Goal: Task Accomplishment & Management: Manage account settings

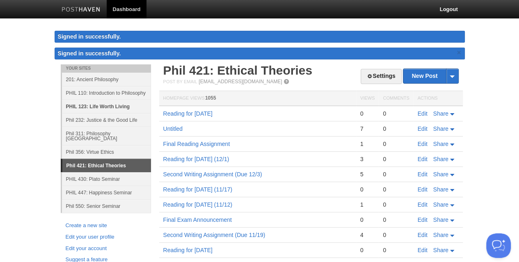
click at [98, 108] on link "PHIL 123: Life Worth Living" at bounding box center [106, 107] width 89 height 14
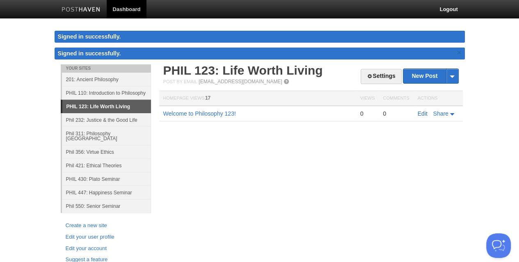
click at [420, 113] on link "Edit" at bounding box center [423, 113] width 10 height 7
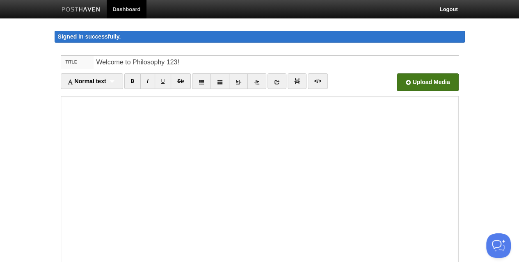
click at [415, 83] on input "file" at bounding box center [180, 85] width 622 height 42
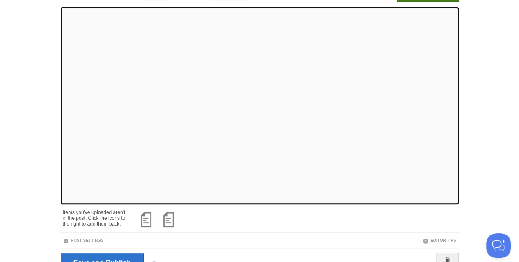
scroll to position [129, 0]
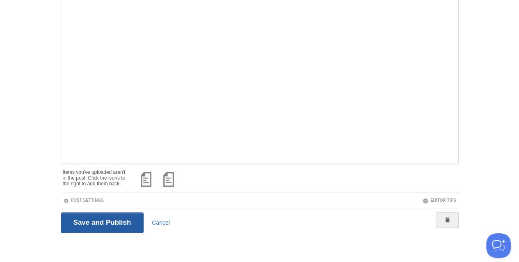
click at [101, 221] on input "Save and Publish" at bounding box center [102, 223] width 83 height 21
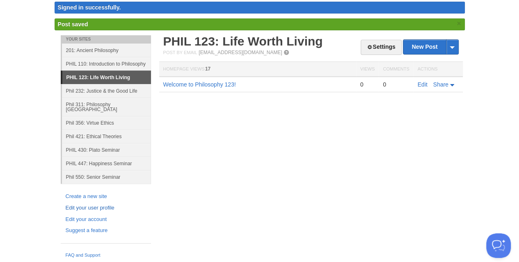
scroll to position [22, 0]
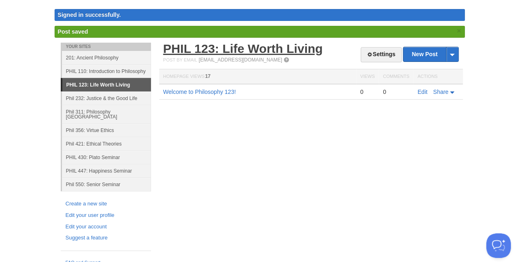
click at [206, 45] on link "PHIL 123: Life Worth Living" at bounding box center [243, 49] width 160 height 14
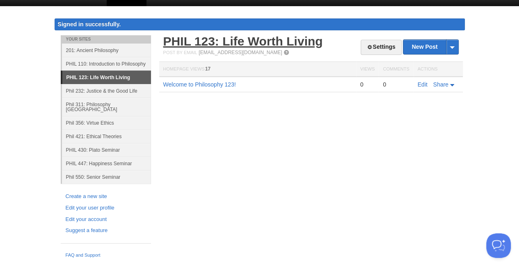
scroll to position [5, 0]
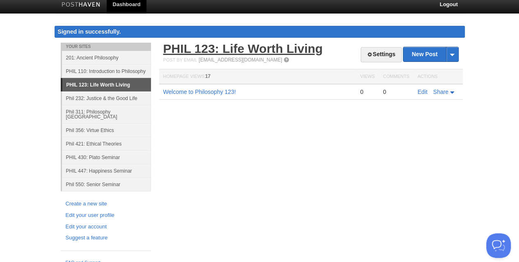
click at [239, 49] on link "PHIL 123: Life Worth Living" at bounding box center [243, 49] width 160 height 14
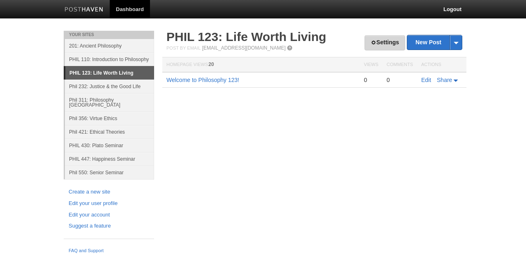
click at [385, 42] on link "Settings" at bounding box center [384, 42] width 41 height 15
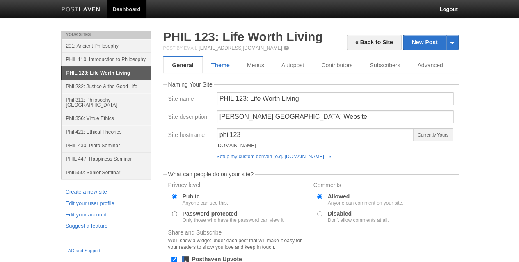
click at [222, 64] on link "Theme" at bounding box center [221, 65] width 36 height 16
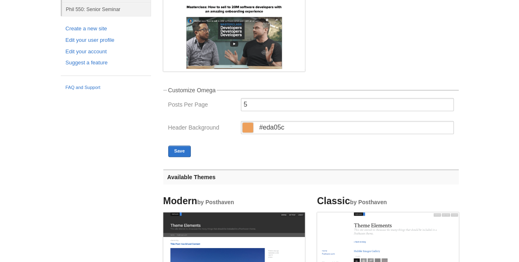
scroll to position [164, 0]
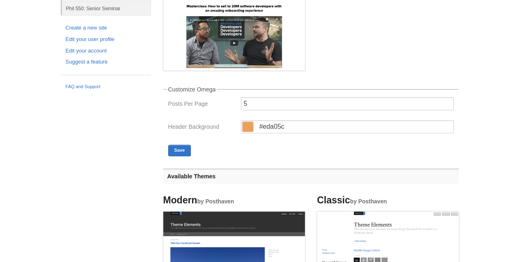
click at [246, 128] on span at bounding box center [248, 127] width 11 height 10
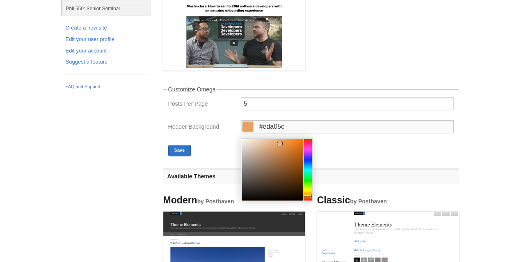
type input "#ed775c"
click at [310, 199] on div at bounding box center [308, 170] width 8 height 62
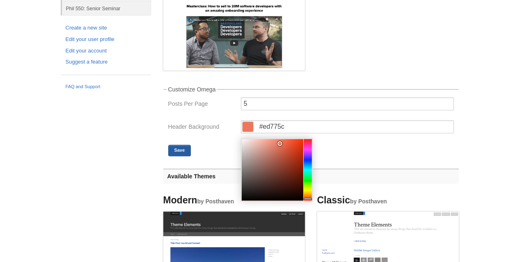
click at [179, 148] on button "Save" at bounding box center [179, 150] width 23 height 11
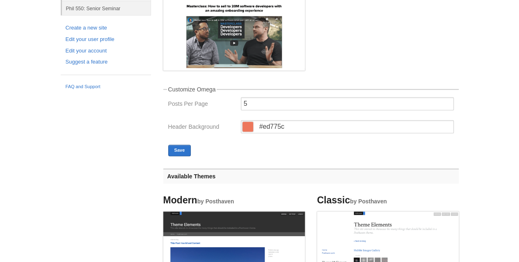
click at [246, 128] on span at bounding box center [248, 127] width 11 height 10
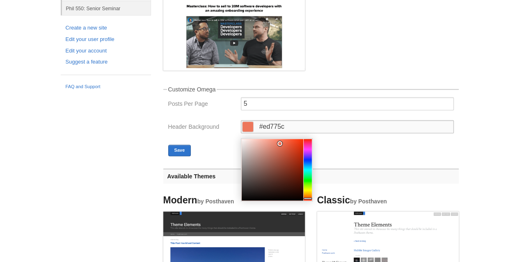
type input "#5cedb1"
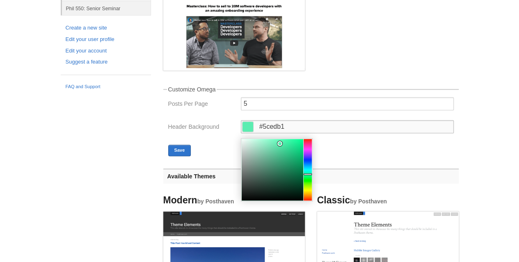
click at [310, 175] on div at bounding box center [308, 170] width 8 height 62
click at [181, 150] on button "Save" at bounding box center [179, 150] width 23 height 11
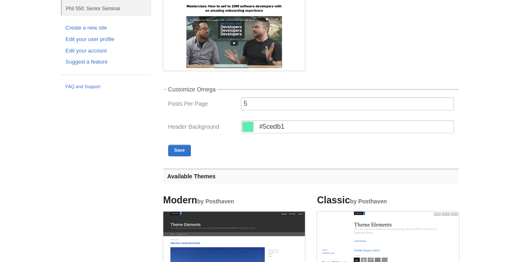
click at [245, 124] on span at bounding box center [248, 127] width 11 height 10
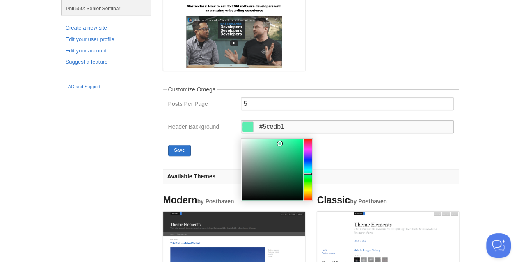
scroll to position [0, 0]
type input "#5cedc9"
click at [310, 173] on div at bounding box center [308, 170] width 8 height 62
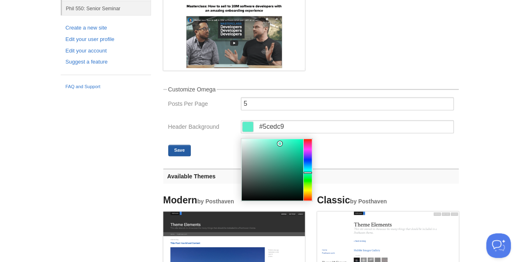
click at [186, 151] on button "Save" at bounding box center [179, 150] width 23 height 11
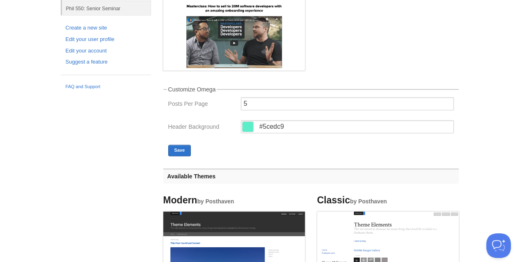
click at [246, 124] on span at bounding box center [248, 127] width 11 height 10
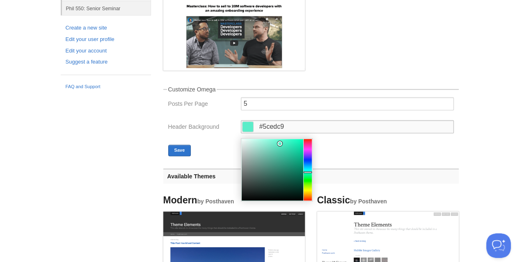
type input "#5cede6"
click at [310, 171] on div at bounding box center [308, 170] width 8 height 62
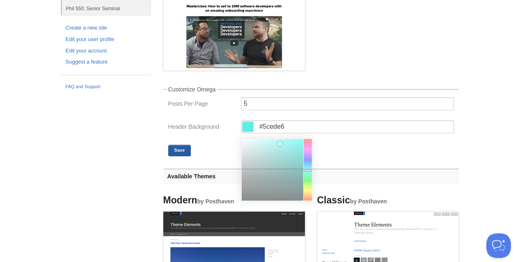
click at [181, 149] on button "Save" at bounding box center [179, 150] width 23 height 11
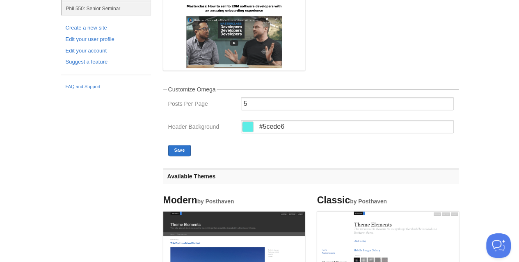
click at [246, 127] on span at bounding box center [248, 127] width 11 height 10
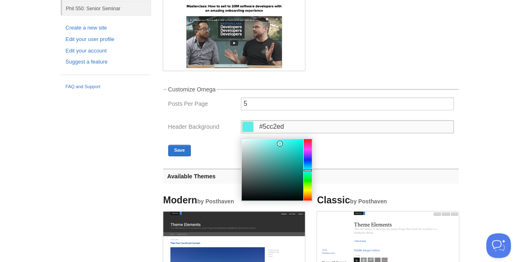
click at [311, 167] on div at bounding box center [308, 170] width 8 height 62
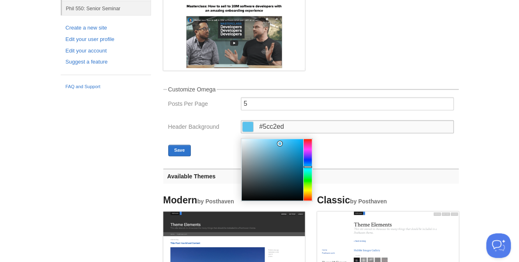
type input "#5ccbed"
click at [310, 168] on div at bounding box center [308, 170] width 8 height 62
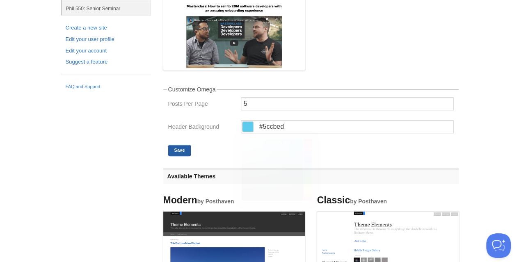
click at [181, 152] on button "Save" at bounding box center [179, 150] width 23 height 11
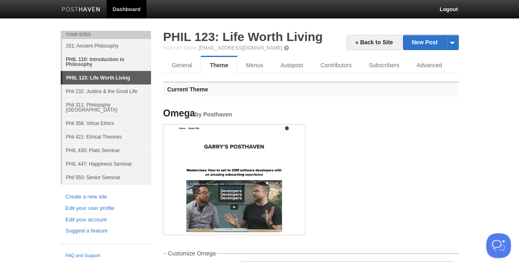
click at [98, 58] on link "PHIL 110: Introduction to Philosophy" at bounding box center [106, 62] width 89 height 18
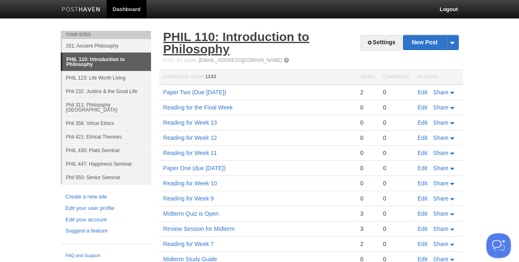
click at [215, 34] on link "PHIL 110: Introduction to Philosophy" at bounding box center [236, 43] width 146 height 26
